Goal: Complete application form

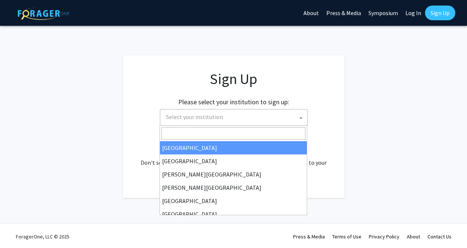
click at [298, 117] on span at bounding box center [300, 118] width 7 height 16
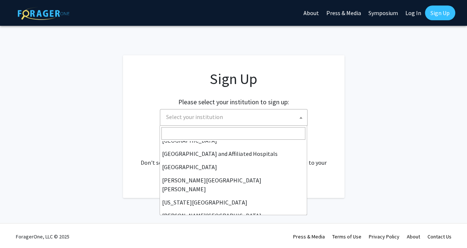
scroll to position [143, 0]
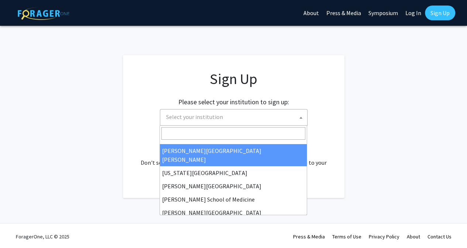
select select "1"
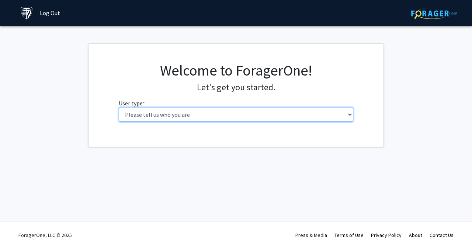
click at [350, 114] on select "Please tell us who you are Undergraduate Student Master's Student Doctoral Cand…" at bounding box center [236, 115] width 235 height 14
select select "2: masters"
click at [119, 108] on select "Please tell us who you are Undergraduate Student Master's Student Doctoral Cand…" at bounding box center [236, 115] width 235 height 14
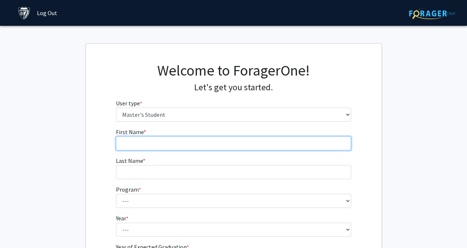
click at [343, 143] on input "First Name * required" at bounding box center [233, 144] width 235 height 14
click at [343, 143] on input "Sani" at bounding box center [233, 144] width 235 height 14
type input "[PERSON_NAME]"
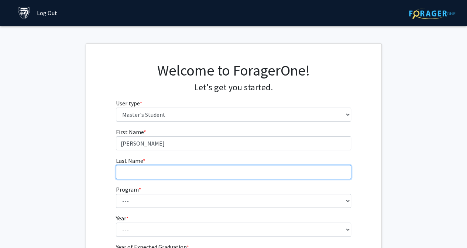
click at [157, 170] on input "Last Name * required" at bounding box center [233, 172] width 235 height 14
type input "[PERSON_NAME]"
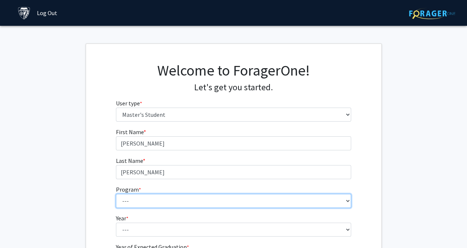
click at [348, 201] on select "--- Anatomy Education Applied and Computational Mathematics Applied Biomedical …" at bounding box center [233, 201] width 235 height 14
select select "50: 39"
click at [116, 194] on select "--- Anatomy Education Applied and Computational Mathematics Applied Biomedical …" at bounding box center [233, 201] width 235 height 14
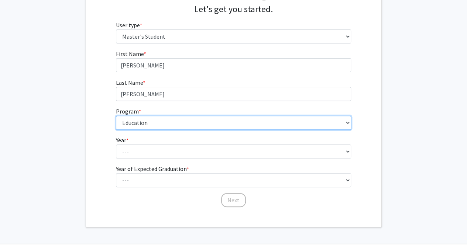
scroll to position [79, 0]
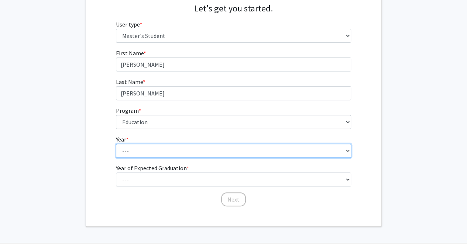
click at [346, 149] on select "--- First Year Second Year" at bounding box center [233, 151] width 235 height 14
select select "2: second_year"
click at [116, 144] on select "--- First Year Second Year" at bounding box center [233, 151] width 235 height 14
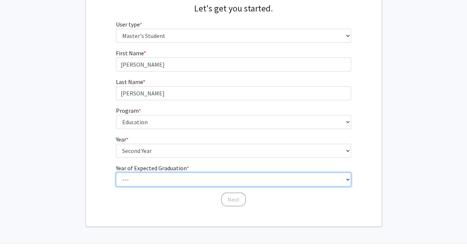
click at [348, 178] on select "--- 2025 2026 2027 2028 2029 2030 2031 2032 2033 2034" at bounding box center [233, 180] width 235 height 14
select select "3: 2027"
click at [116, 173] on select "--- 2025 2026 2027 2028 2029 2030 2031 2032 2033 2034" at bounding box center [233, 180] width 235 height 14
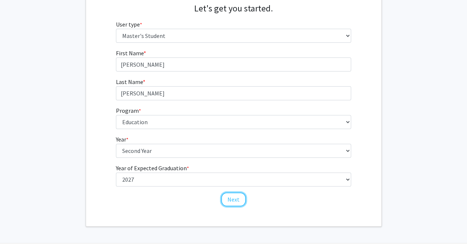
click at [235, 199] on button "Next" at bounding box center [233, 200] width 25 height 14
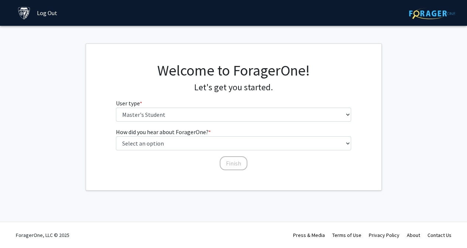
scroll to position [0, 0]
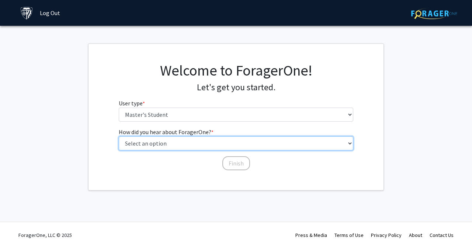
click at [350, 142] on select "Select an option Peer/student recommendation Faculty/staff recommendation Unive…" at bounding box center [236, 144] width 235 height 14
select select "3: university_website"
click at [119, 137] on select "Select an option Peer/student recommendation Faculty/staff recommendation Unive…" at bounding box center [236, 144] width 235 height 14
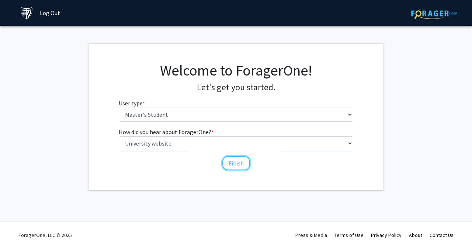
click at [237, 165] on button "Finish" at bounding box center [237, 163] width 28 height 14
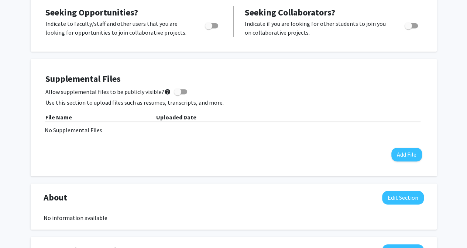
scroll to position [197, 0]
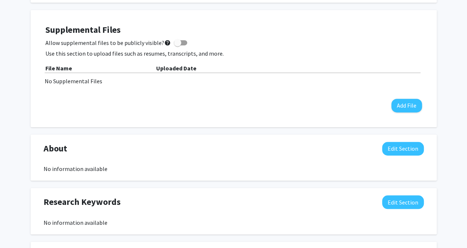
click at [175, 42] on span at bounding box center [177, 42] width 7 height 7
click at [177, 45] on input "Allow supplemental files to be publicly visible? help" at bounding box center [177, 45] width 0 height 0
click at [175, 42] on span at bounding box center [180, 42] width 13 height 5
click at [177, 45] on input "Allow supplemental files to be publicly visible? help" at bounding box center [177, 45] width 0 height 0
checkbox input "false"
